Goal: Check status: Check status

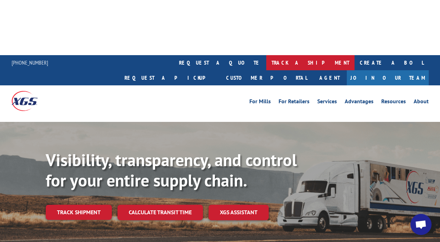
click at [266, 55] on link "track a shipment" at bounding box center [310, 62] width 88 height 15
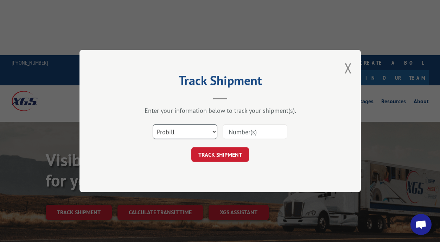
click at [213, 130] on select "Select category... Probill BOL PO" at bounding box center [185, 132] width 65 height 15
select select "bol"
click at [153, 125] on select "Select category... Probill BOL PO" at bounding box center [185, 132] width 65 height 15
click at [233, 131] on input at bounding box center [255, 132] width 65 height 15
paste input "362736"
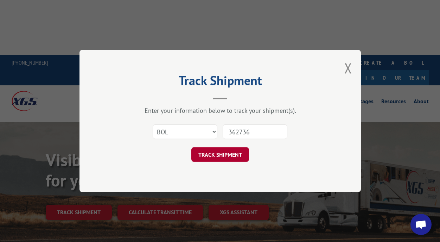
type input "362736"
click at [222, 155] on button "TRACK SHIPMENT" at bounding box center [220, 154] width 58 height 15
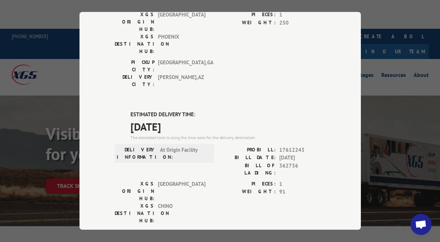
scroll to position [112, 0]
click at [388, 168] on div "Track Shipment DELIVERED DELIVERY INFORMATION: PROBILL: 6751755 BILL DATE: [DAT…" at bounding box center [220, 121] width 440 height 242
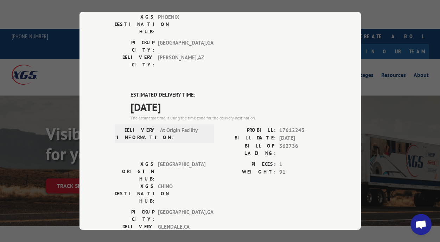
click at [375, 192] on div "Track Shipment DELIVERED DELIVERY INFORMATION: PROBILL: 6751755 BILL DATE: [DAT…" at bounding box center [220, 121] width 440 height 242
click at [53, 165] on div "Track Shipment DELIVERED DELIVERY INFORMATION: PROBILL: 6751755 BILL DATE: [DAT…" at bounding box center [220, 121] width 440 height 242
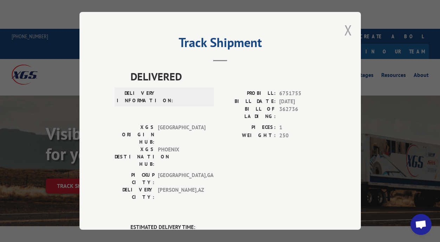
click at [349, 27] on button "Close modal" at bounding box center [348, 30] width 8 height 19
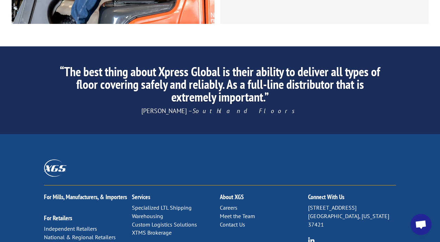
scroll to position [1162, 0]
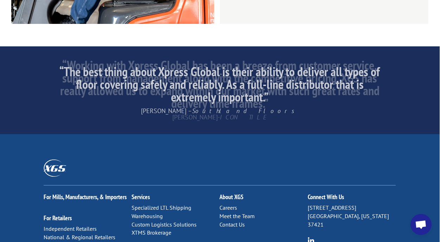
click at [235, 221] on link "Contact Us" at bounding box center [232, 224] width 25 height 7
